Goal: Task Accomplishment & Management: Complete application form

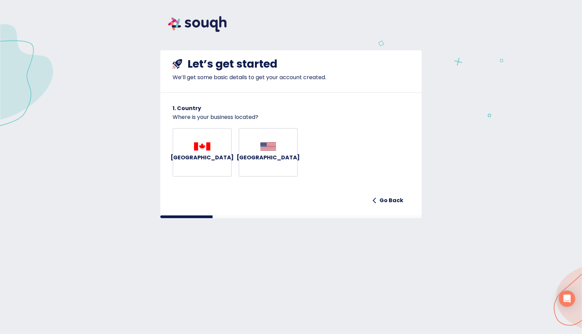
click at [224, 174] on button "Canada" at bounding box center [201, 152] width 59 height 49
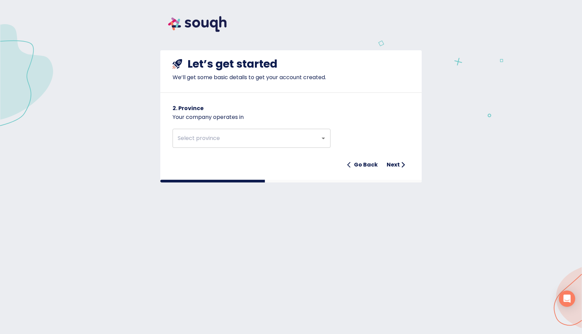
click at [197, 22] on img at bounding box center [197, 24] width 74 height 32
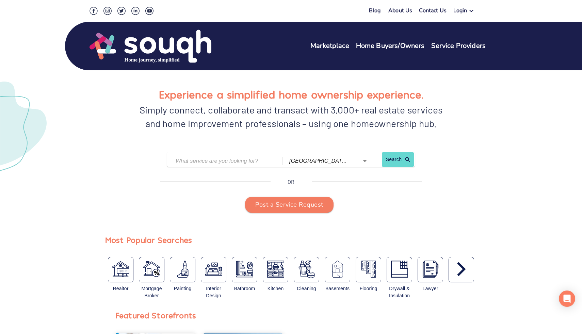
click at [464, 269] on icon "button" at bounding box center [461, 269] width 9 height 14
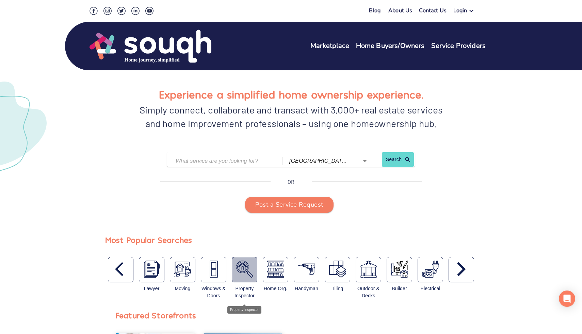
click at [235, 271] on div "button" at bounding box center [245, 270] width 26 height 26
type input "Property Inspector"
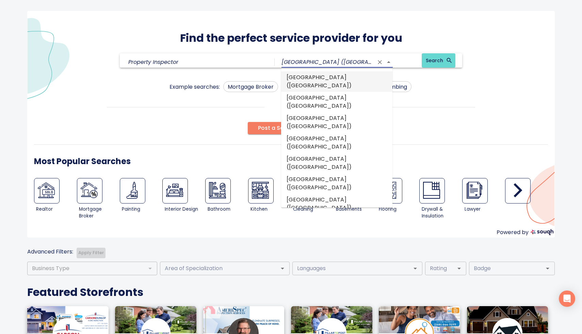
click at [365, 61] on input "[GEOGRAPHIC_DATA] ([GEOGRAPHIC_DATA])" at bounding box center [327, 62] width 92 height 11
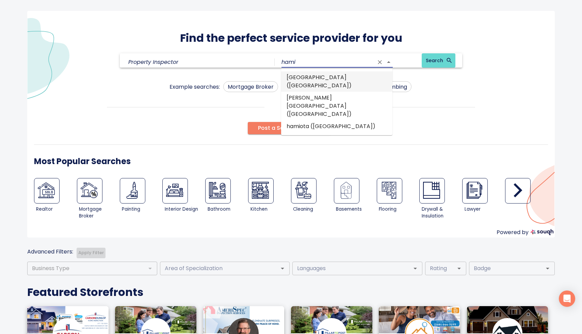
click at [353, 76] on li "hamilton (Ontario)" at bounding box center [336, 81] width 111 height 20
type input "[GEOGRAPHIC_DATA] ([GEOGRAPHIC_DATA])"
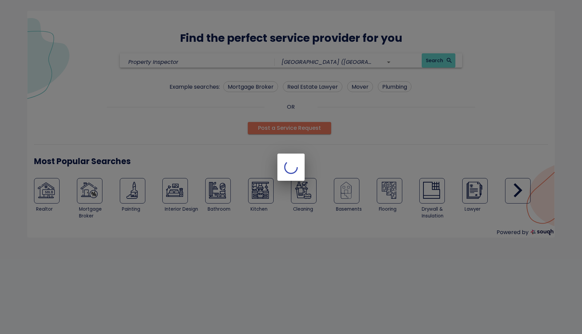
click at [437, 61] on div at bounding box center [291, 167] width 582 height 334
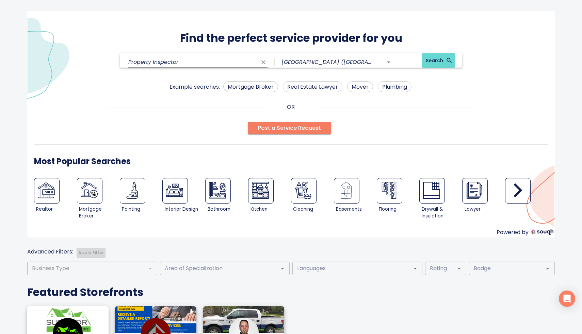
click at [229, 60] on input "Property Inspector" at bounding box center [192, 62] width 129 height 11
drag, startPoint x: 229, startPoint y: 60, endPoint x: 113, endPoint y: 60, distance: 116.0
click at [113, 61] on div "Property Inspector hamilton (Ontario) Search" at bounding box center [291, 60] width 514 height 15
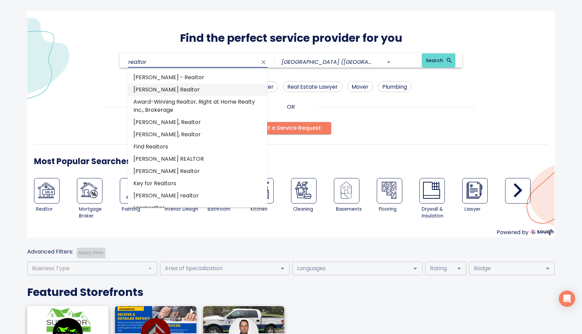
type input "realtor"
click at [103, 91] on div "Example searches: Mortgage Broker Real Estate Lawyer Mover Plumbing" at bounding box center [291, 85] width 514 height 14
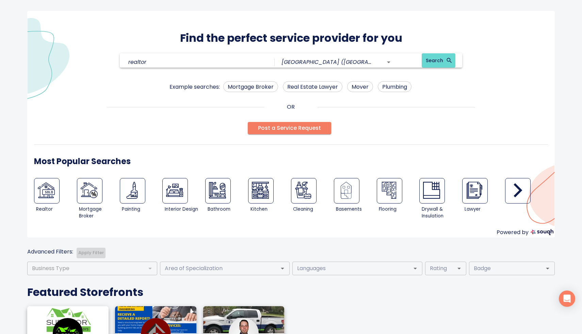
click at [439, 63] on span "Search" at bounding box center [438, 60] width 26 height 9
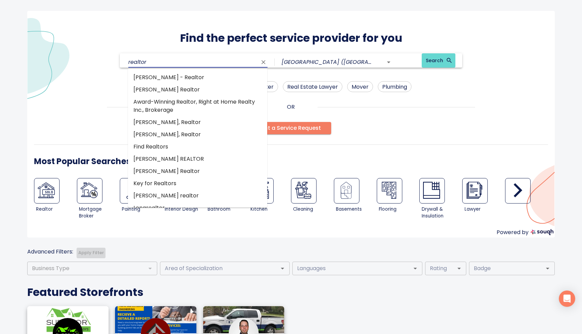
click at [227, 62] on input "realtor" at bounding box center [192, 62] width 129 height 11
click at [264, 61] on icon "Clear" at bounding box center [263, 62] width 4 height 4
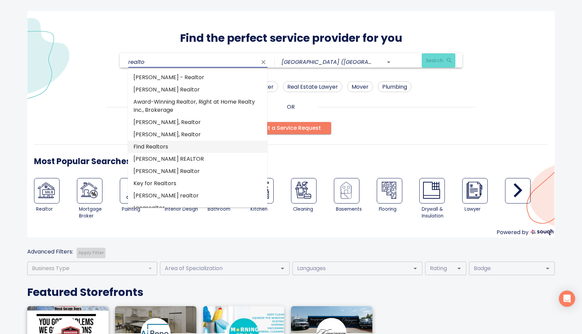
click at [186, 148] on li "Find Realtors" at bounding box center [197, 147] width 139 height 12
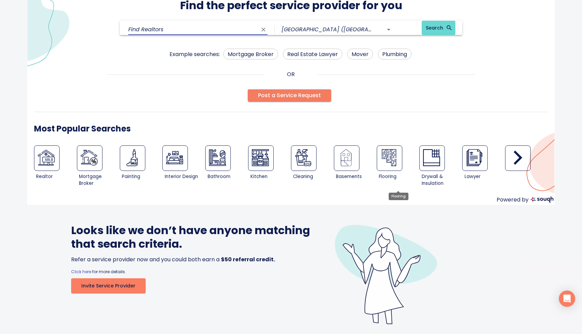
scroll to position [32, 0]
click at [51, 159] on img at bounding box center [46, 158] width 17 height 17
type input "Real Estate Broker / Agent"
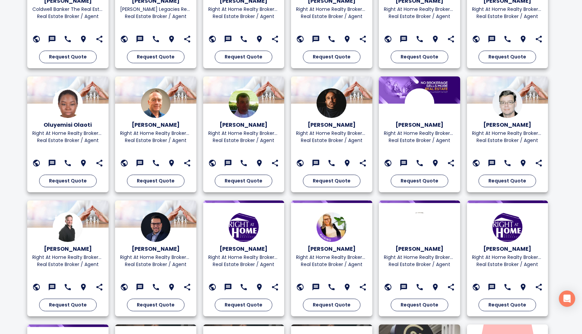
scroll to position [1387, 0]
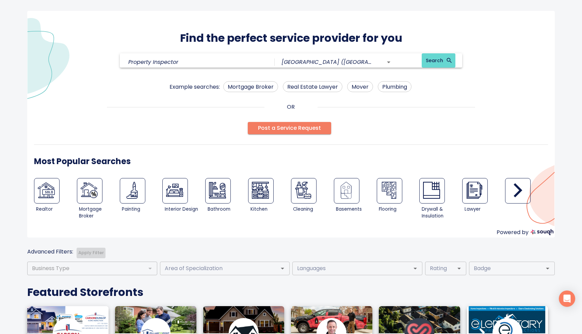
click at [298, 128] on span "Post a Service Request" at bounding box center [289, 128] width 63 height 10
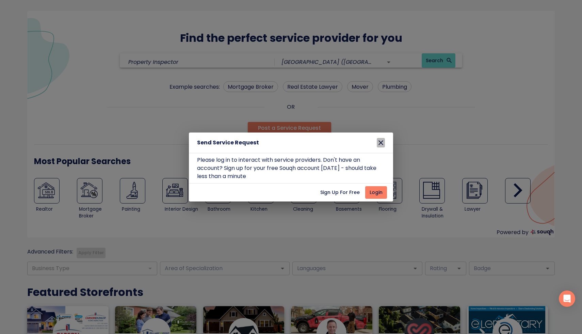
click at [380, 145] on icon "button" at bounding box center [380, 143] width 8 height 8
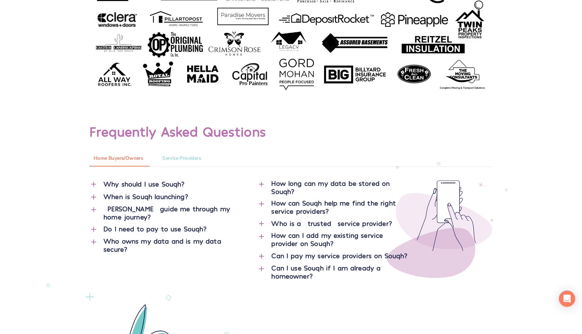
scroll to position [2650, 0]
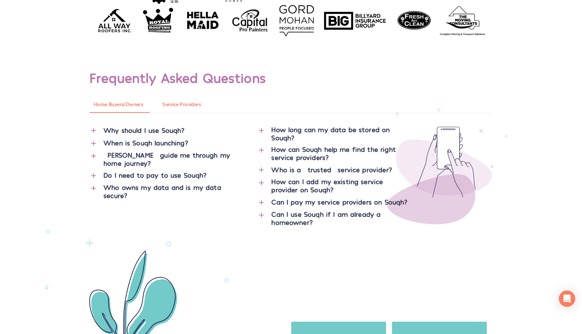
click at [198, 103] on span "Service Providers" at bounding box center [181, 105] width 39 height 9
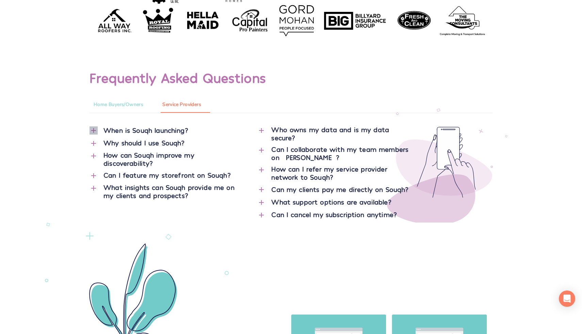
click at [93, 130] on icon "button" at bounding box center [93, 131] width 8 height 8
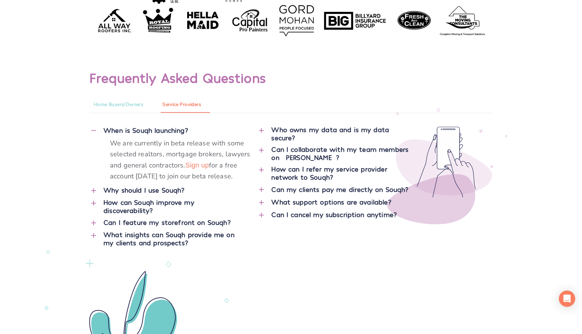
click at [185, 186] on div "Why should I use Souqh?" at bounding box center [173, 189] width 140 height 9
click at [94, 191] on icon "button" at bounding box center [93, 190] width 5 height 5
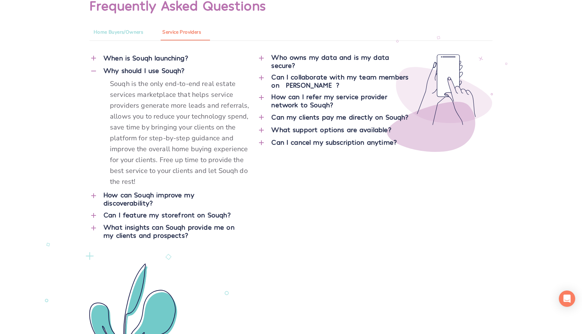
scroll to position [2725, 0]
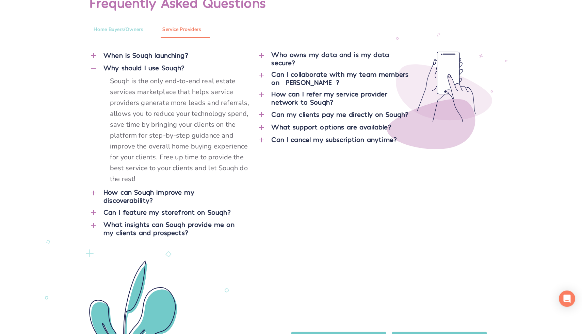
click at [263, 117] on icon "button" at bounding box center [261, 115] width 8 height 8
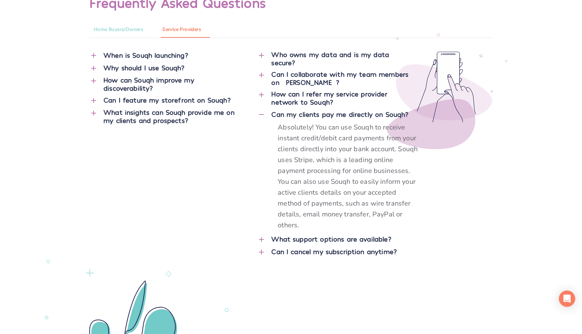
click at [261, 79] on div at bounding box center [261, 78] width 8 height 16
click at [264, 78] on icon "button" at bounding box center [261, 75] width 8 height 8
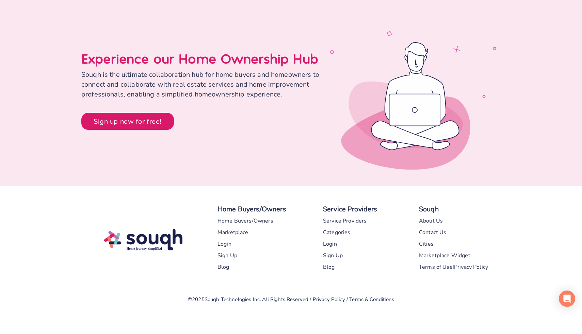
scroll to position [3214, 0]
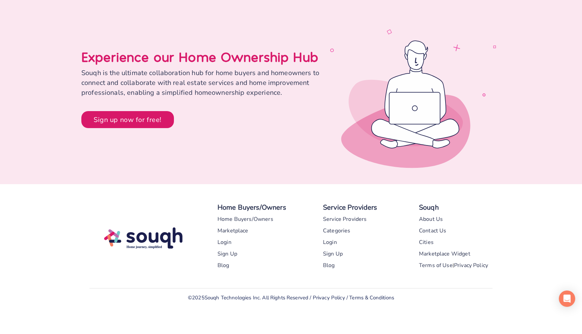
click at [331, 239] on div "Login" at bounding box center [330, 243] width 14 height 12
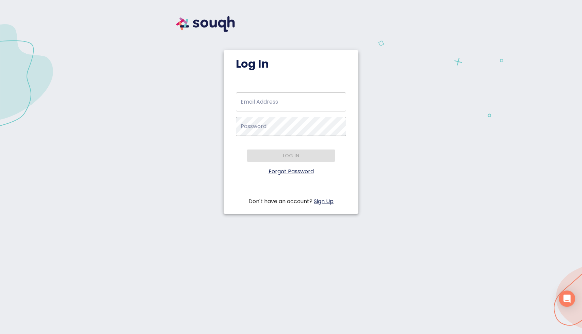
click at [324, 200] on link "Sign Up" at bounding box center [324, 202] width 20 height 8
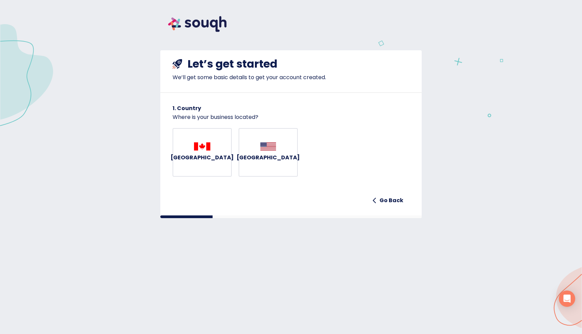
click at [187, 168] on button "[GEOGRAPHIC_DATA]" at bounding box center [201, 152] width 59 height 49
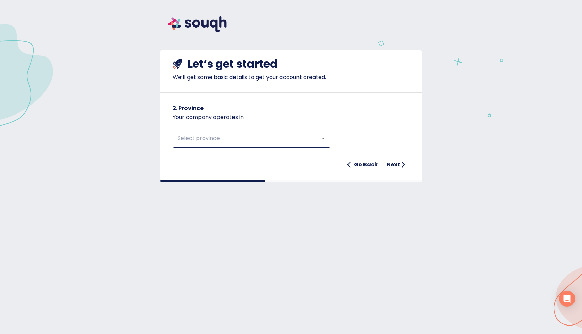
click at [222, 147] on div "​" at bounding box center [251, 138] width 158 height 19
click at [222, 147] on div "om ​" at bounding box center [251, 138] width 158 height 19
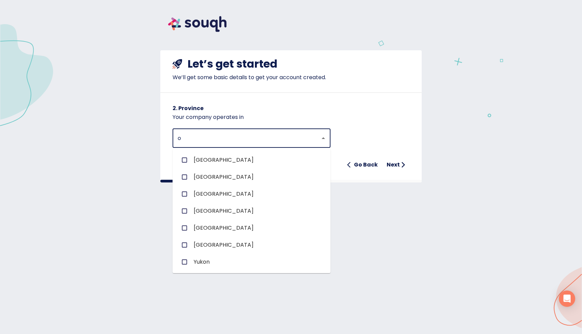
type input "on"
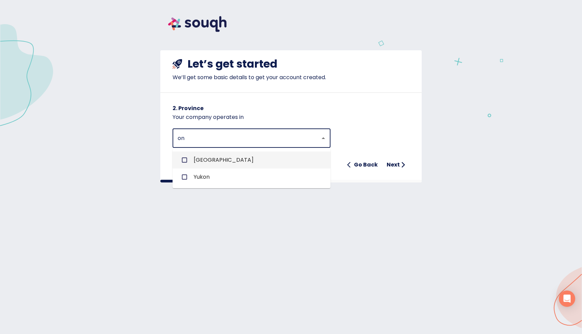
click at [198, 157] on span "[GEOGRAPHIC_DATA]" at bounding box center [224, 160] width 60 height 8
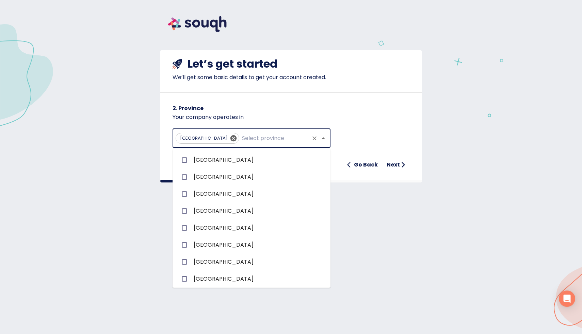
scroll to position [18, 0]
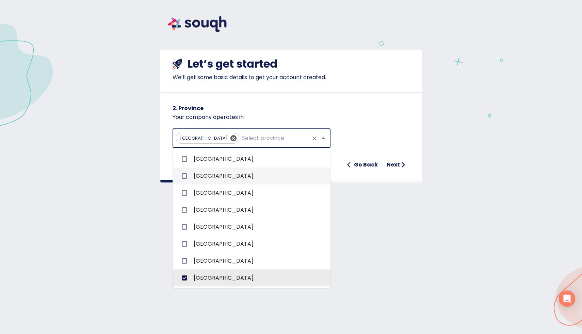
click at [396, 162] on h6 "Next" at bounding box center [392, 165] width 13 height 10
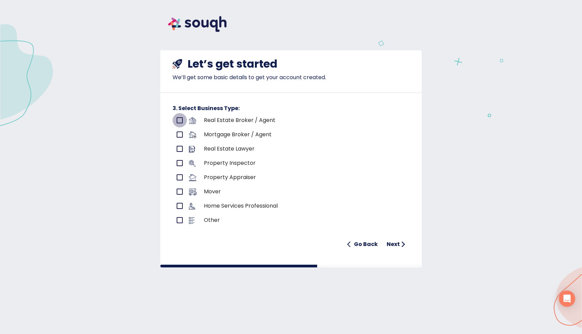
click at [178, 120] on input "primary checkbox" at bounding box center [179, 120] width 14 height 14
checkbox input "true"
click at [397, 241] on h6 "Next" at bounding box center [392, 245] width 13 height 10
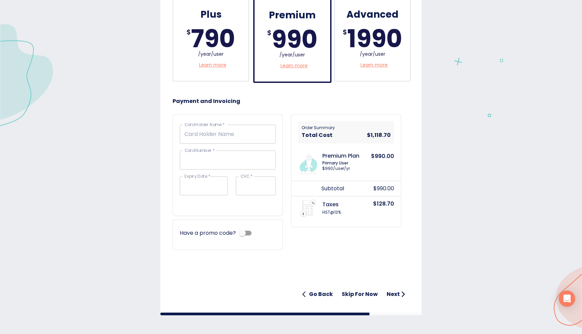
scroll to position [184, 0]
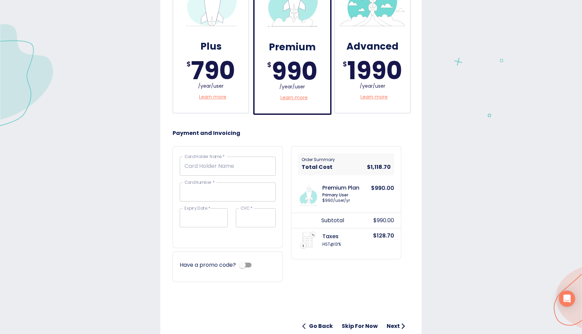
click at [297, 99] on p "Learn more" at bounding box center [293, 97] width 27 height 7
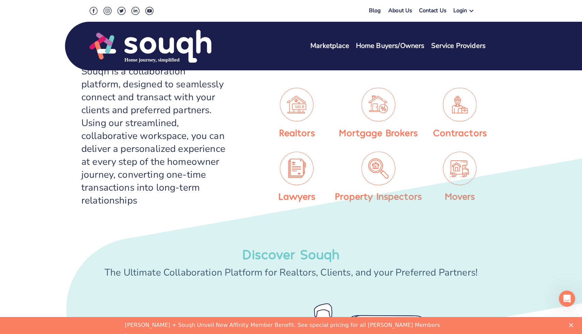
scroll to position [231, 0]
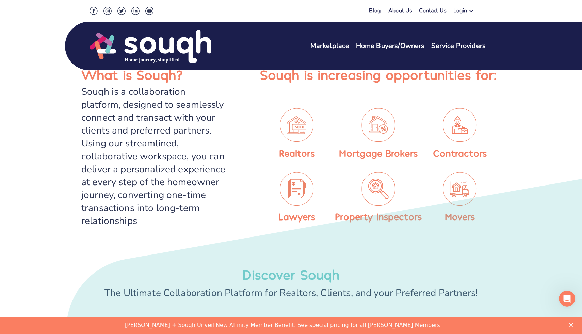
click at [108, 14] on img at bounding box center [107, 11] width 8 height 8
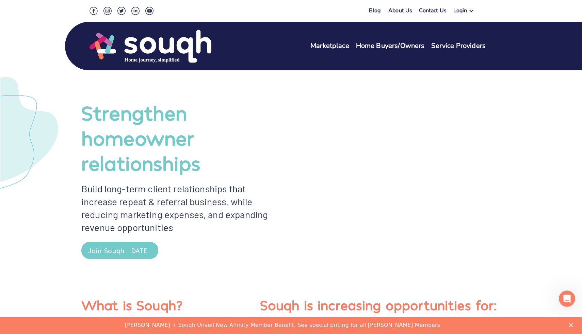
scroll to position [0, 0]
click at [152, 13] on img at bounding box center [149, 11] width 8 height 8
